Goal: Information Seeking & Learning: Compare options

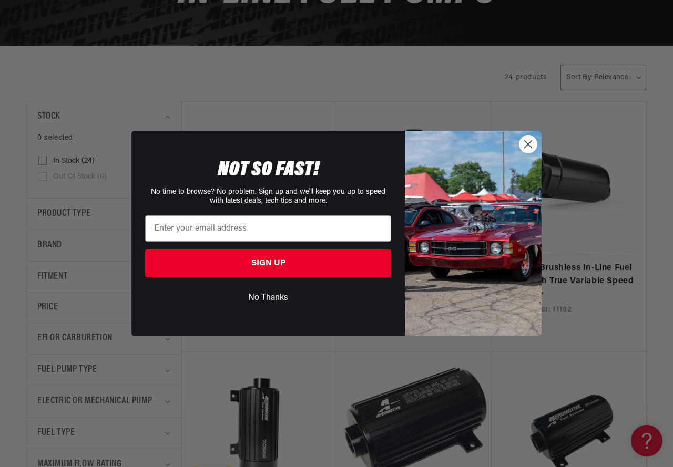
click at [526, 144] on circle "Close dialog" at bounding box center [528, 144] width 17 height 17
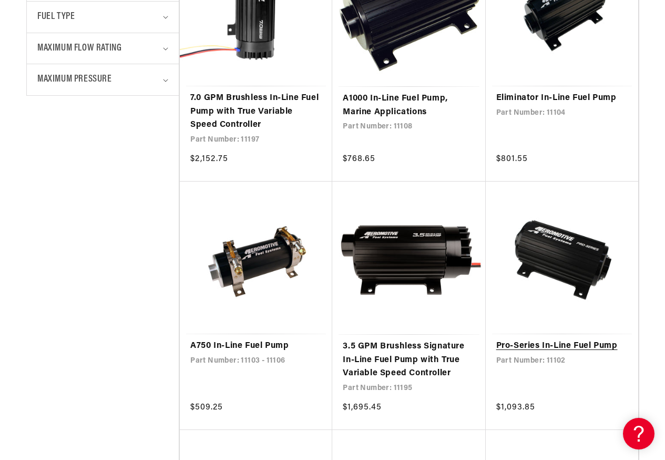
scroll to position [631, 0]
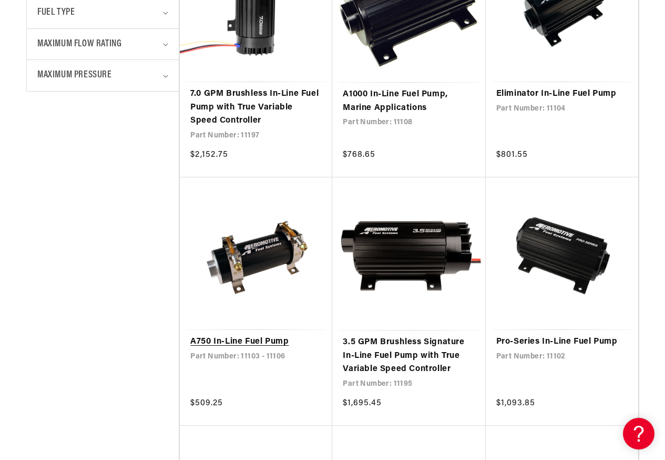
click at [232, 339] on link "A750 In-Line Fuel Pump" at bounding box center [255, 342] width 131 height 14
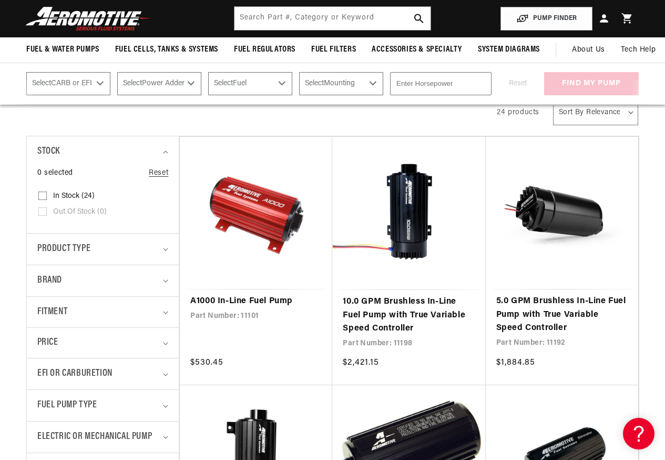
scroll to position [158, 0]
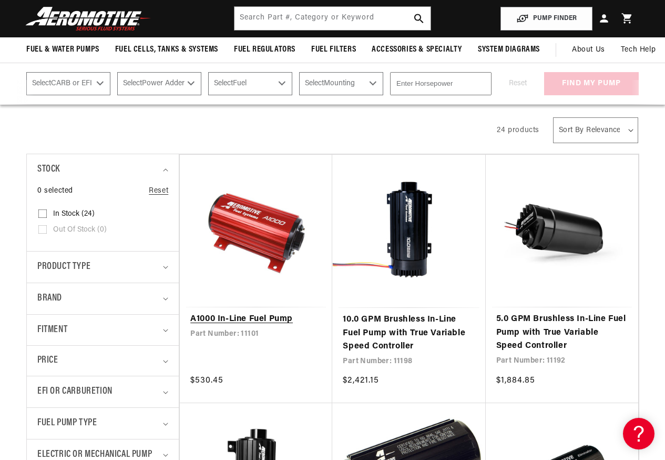
click at [248, 318] on link "A1000 In-Line Fuel Pump" at bounding box center [255, 319] width 131 height 14
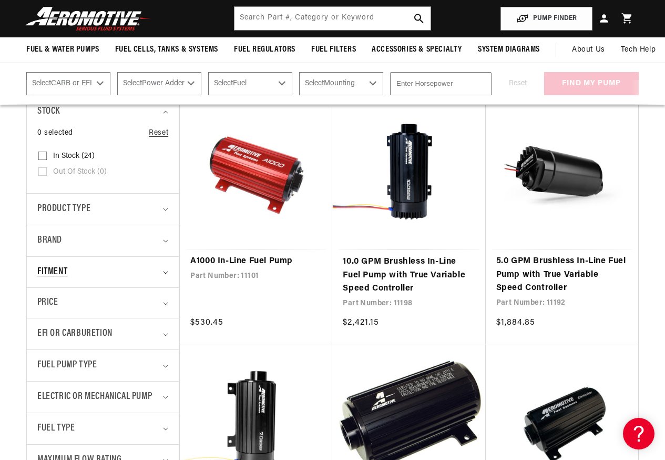
scroll to position [210, 0]
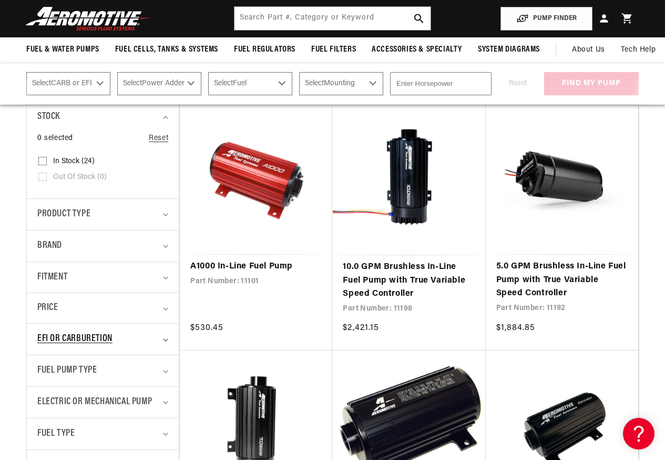
click at [165, 339] on icon "EFI or Carburetion (0 selected)" at bounding box center [165, 339] width 5 height 3
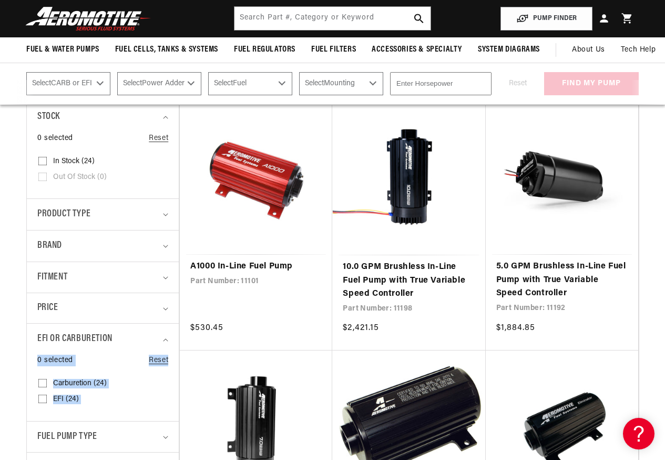
click at [45, 379] on rect at bounding box center [42, 383] width 8 height 8
click at [45, 381] on input "Carburetion (24) Carburetion (24 products)" at bounding box center [42, 385] width 8 height 8
checkbox input "true"
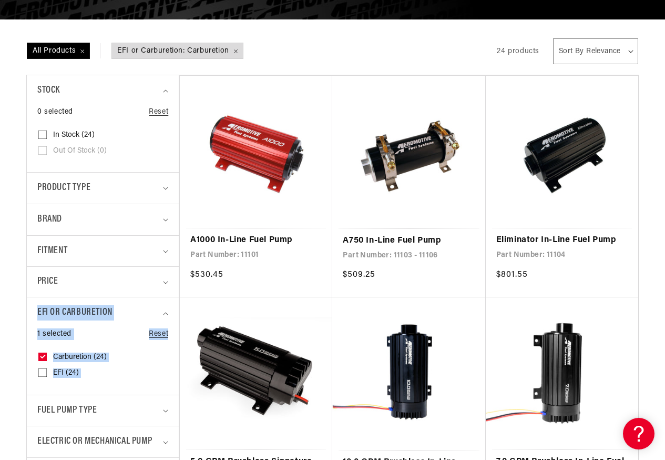
scroll to position [368, 0]
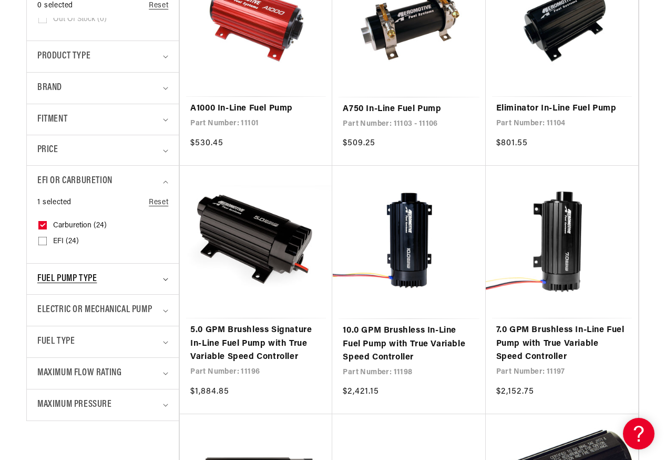
click at [163, 278] on icon "Fuel Pump Type (0 selected)" at bounding box center [165, 279] width 5 height 3
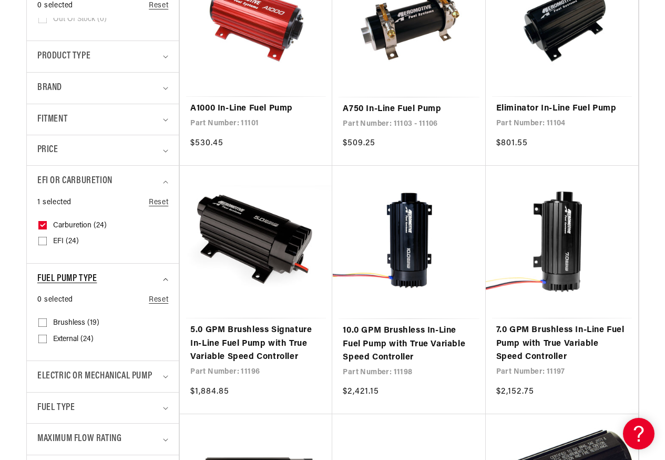
click at [166, 276] on summary "Fuel Pump Type" at bounding box center [102, 278] width 131 height 31
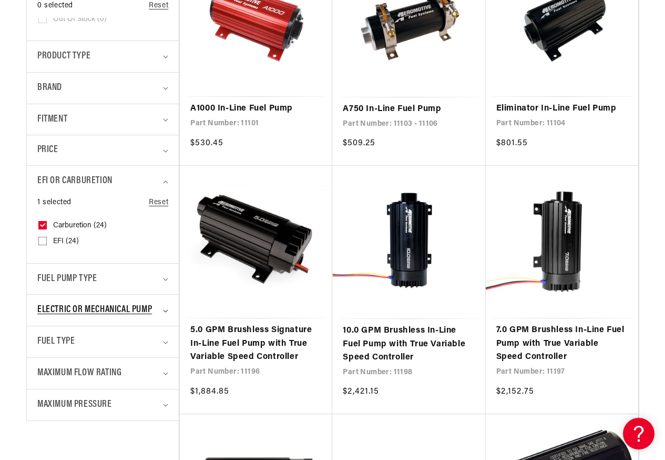
click at [164, 306] on summary "Electric or Mechanical Pump" at bounding box center [102, 309] width 131 height 31
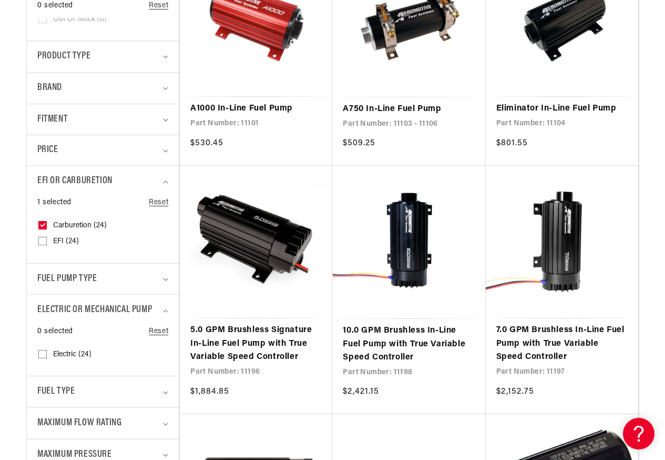
click at [42, 353] on input "Electric (24) Electric (24 products)" at bounding box center [42, 356] width 8 height 8
checkbox input "true"
click at [164, 309] on icon "Electric or Mechanical Pump (1 selected)" at bounding box center [165, 310] width 5 height 3
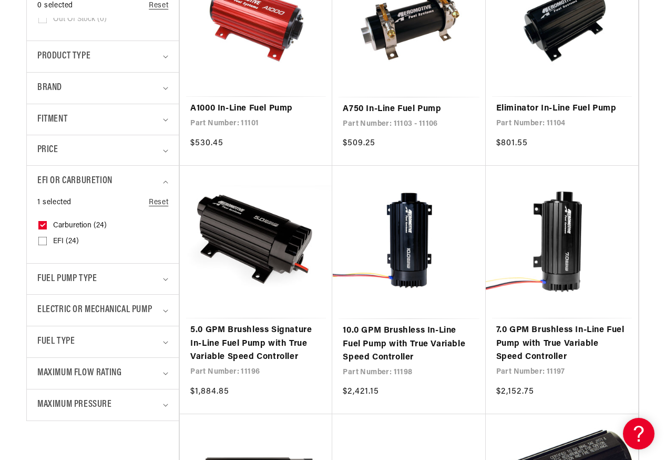
drag, startPoint x: 166, startPoint y: 400, endPoint x: 170, endPoint y: 390, distance: 10.4
click at [166, 400] on summary "Maximum Pressure" at bounding box center [102, 404] width 131 height 31
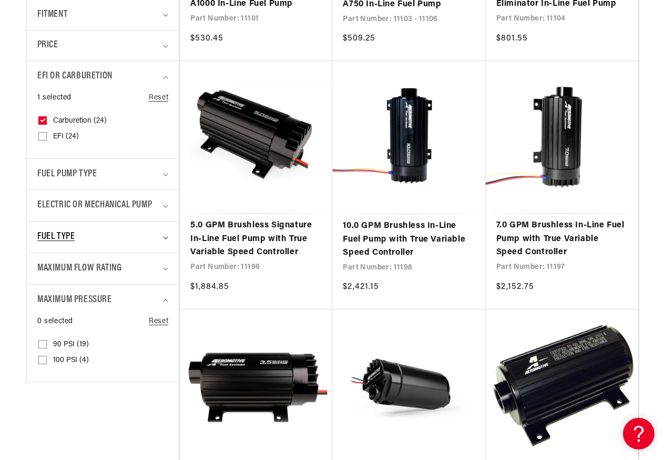
scroll to position [473, 0]
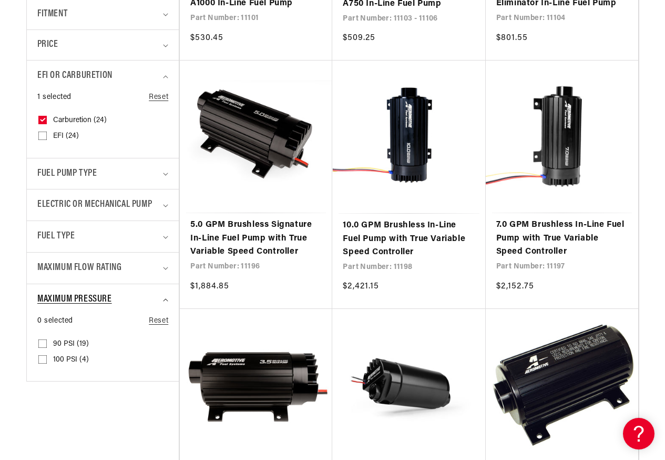
click at [167, 298] on icon "Maximum Pressure (0 selected)" at bounding box center [165, 299] width 5 height 3
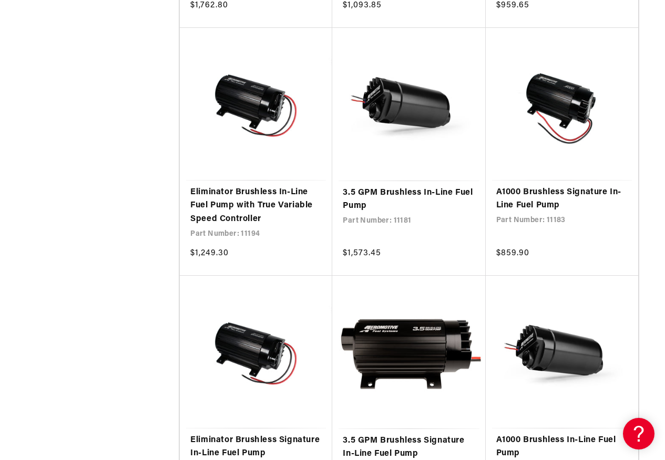
scroll to position [1262, 0]
